Goal: Navigation & Orientation: Understand site structure

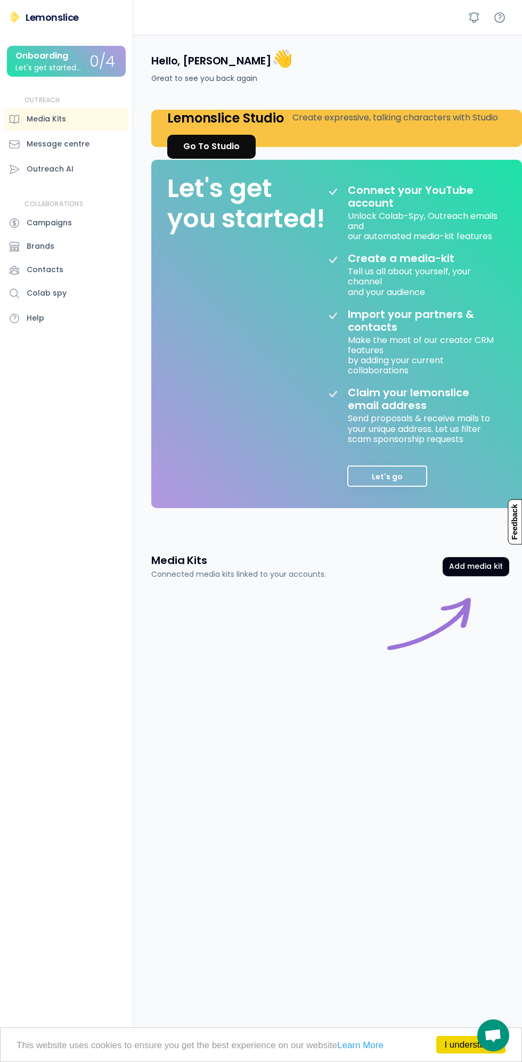
click at [392, 475] on button "Let's go" at bounding box center [387, 475] width 80 height 21
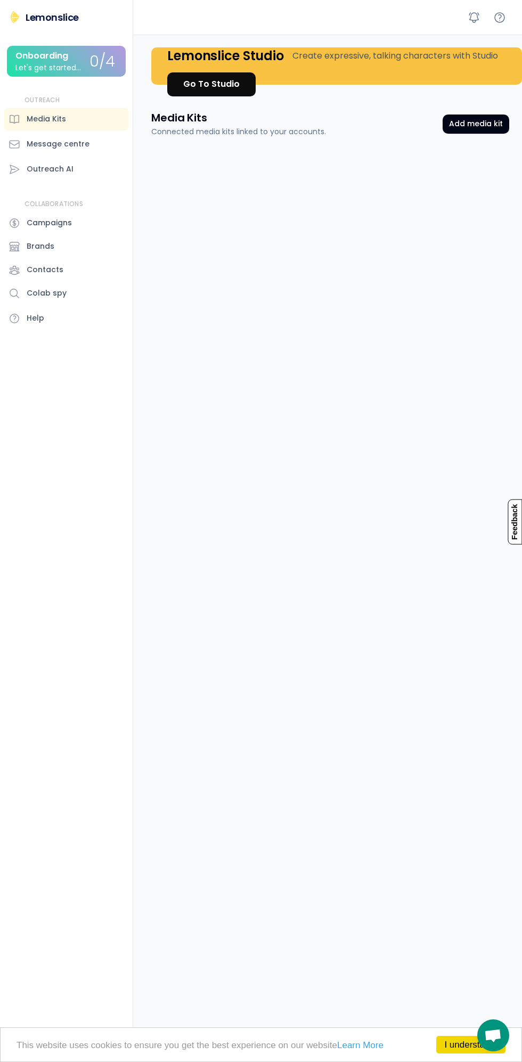
click at [463, 1043] on link "I understand!" at bounding box center [470, 1045] width 69 height 18
click at [479, 124] on button "Add media kit" at bounding box center [475, 123] width 67 height 19
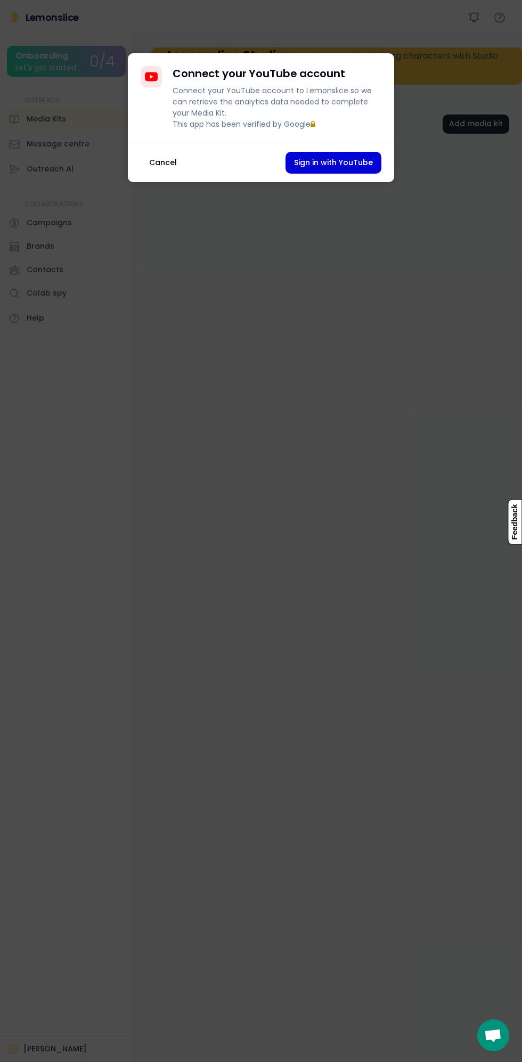
click at [161, 174] on button "Cancel" at bounding box center [163, 163] width 45 height 22
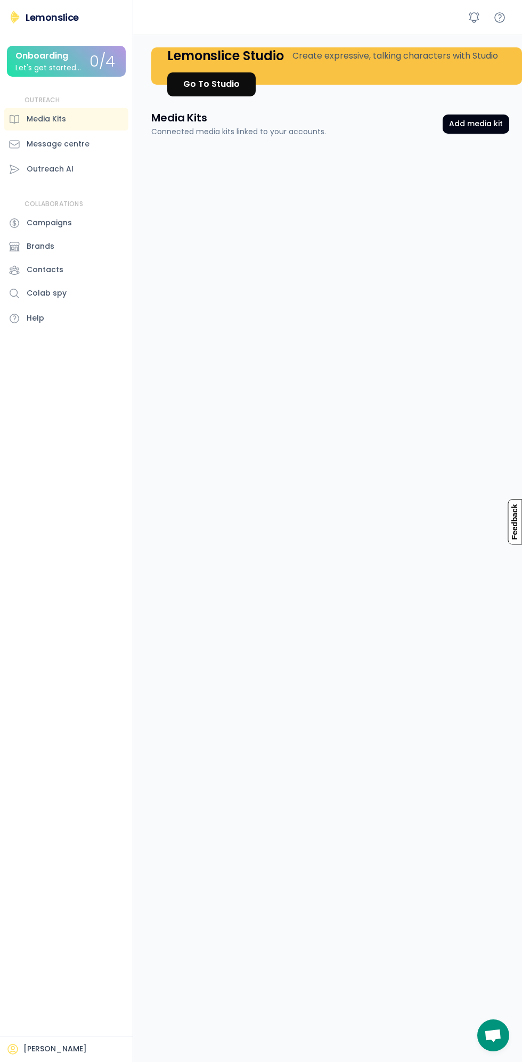
click at [62, 119] on div "Media Kits" at bounding box center [46, 118] width 39 height 11
click at [78, 142] on div "Message centre" at bounding box center [58, 143] width 63 height 11
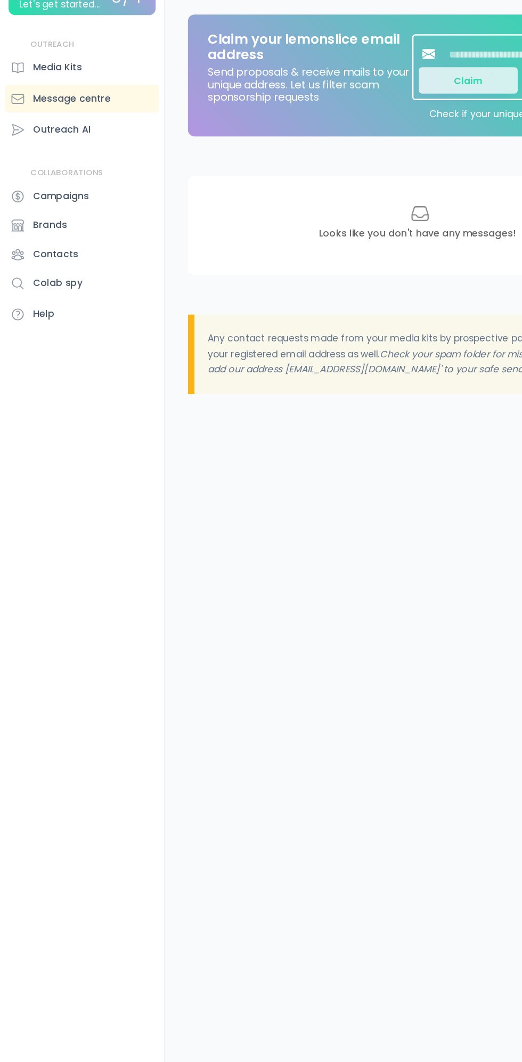
click at [58, 166] on div "Outreach AI" at bounding box center [50, 168] width 47 height 11
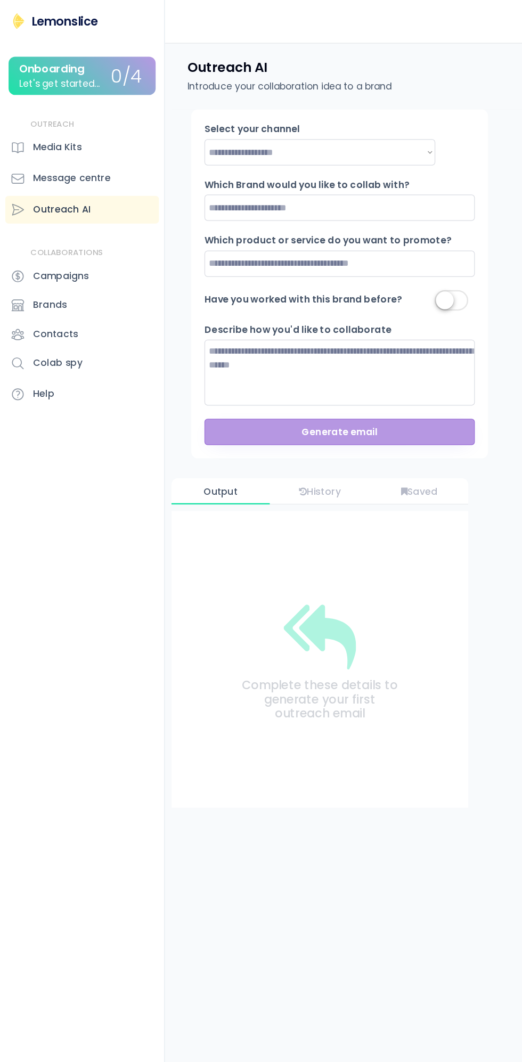
click at [65, 222] on div "Campaigns" at bounding box center [49, 222] width 45 height 11
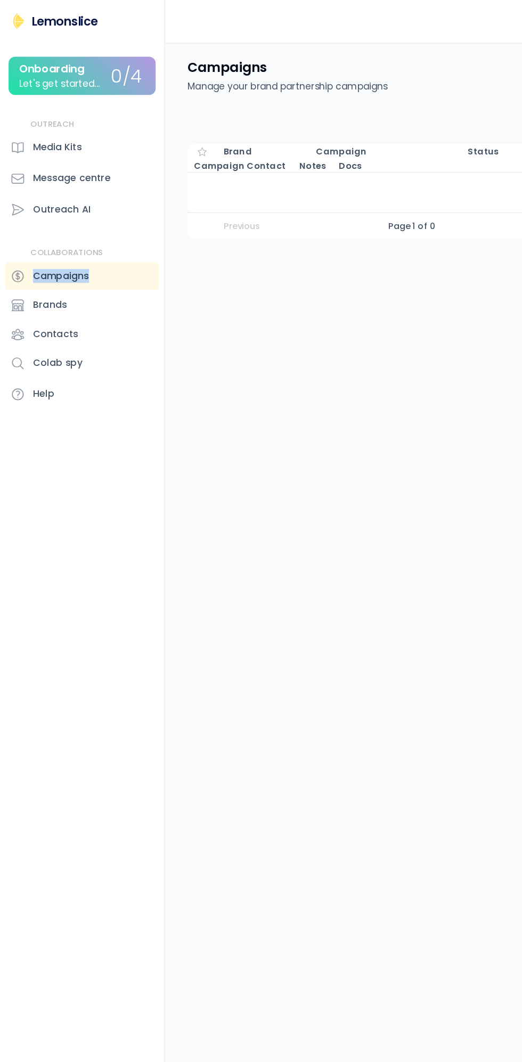
click at [50, 246] on div "Brands" at bounding box center [41, 246] width 28 height 11
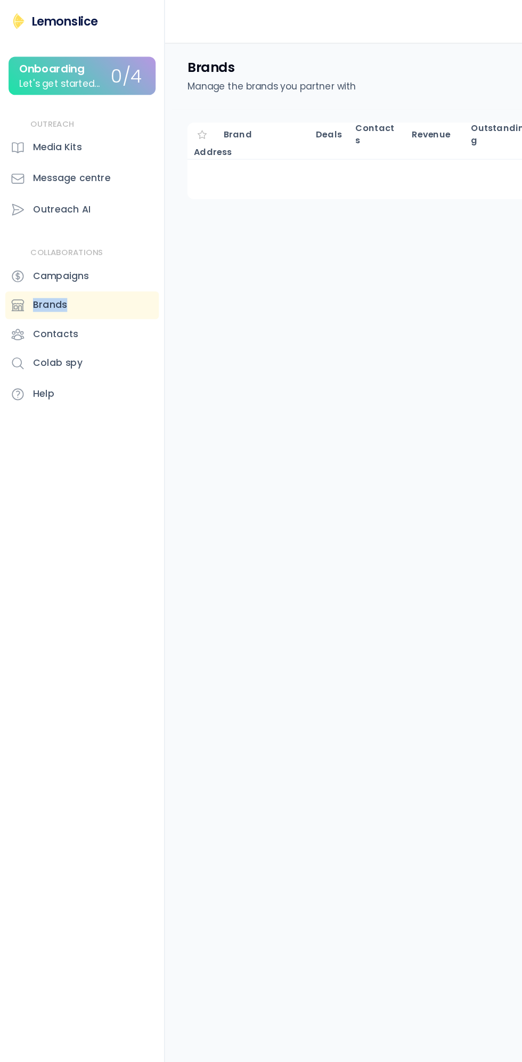
click at [58, 269] on div "Contacts" at bounding box center [45, 269] width 37 height 11
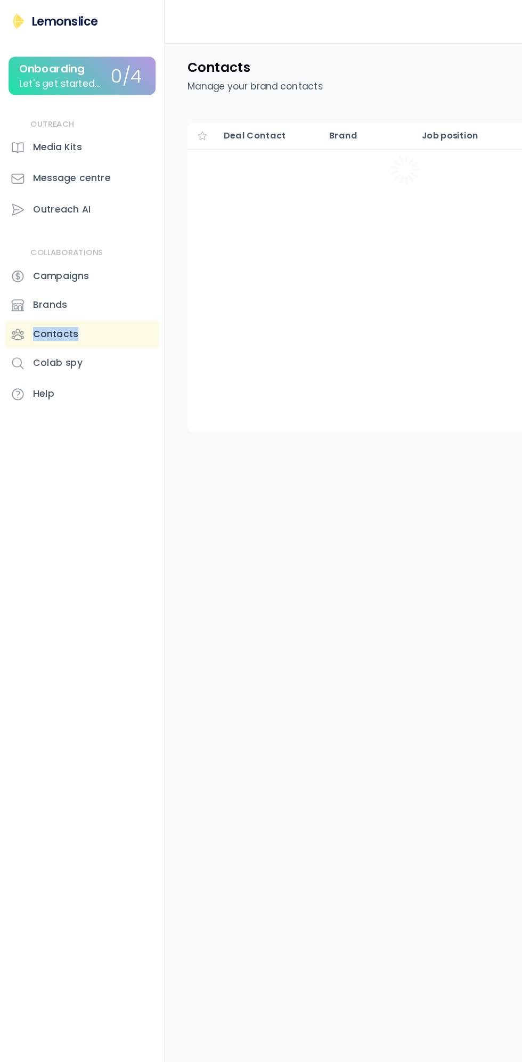
click at [61, 291] on div "Colab spy" at bounding box center [47, 293] width 40 height 11
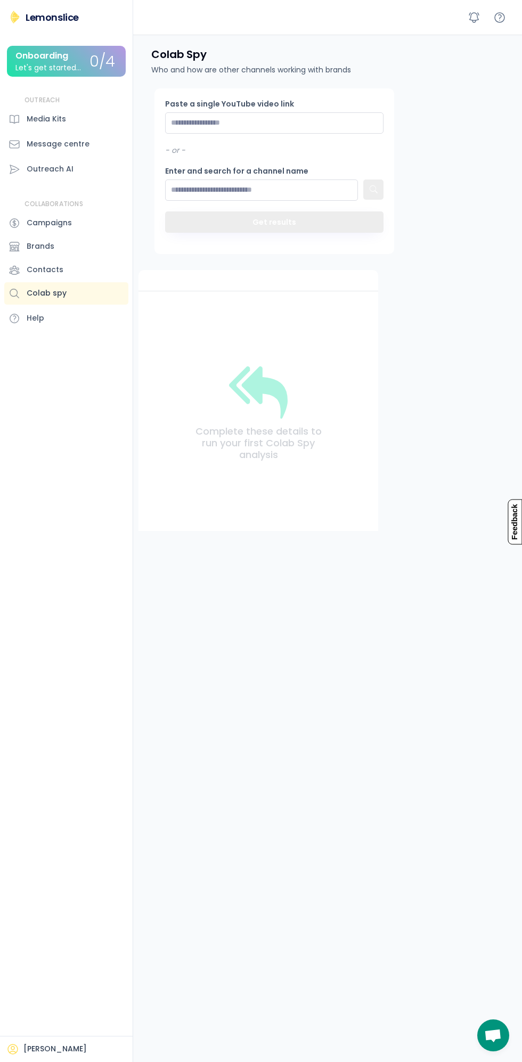
scroll to position [1, 0]
